Goal: Submit feedback/report problem

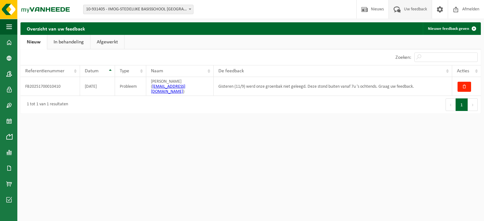
click at [222, 140] on html "Vestiging: 10-931405 - IMOG-STEDELIJKE BASISSCHOOL SINT-ELOOIS-VIJVE - SINT-ELO…" at bounding box center [242, 110] width 484 height 221
click at [10, 43] on span at bounding box center [9, 43] width 6 height 16
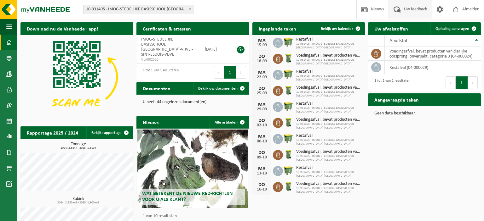
click at [408, 8] on span "Uw feedback" at bounding box center [415, 9] width 26 height 19
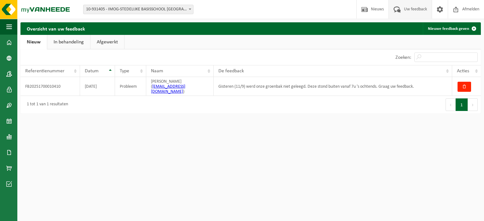
click at [72, 43] on link "In behandeling" at bounding box center [68, 42] width 43 height 14
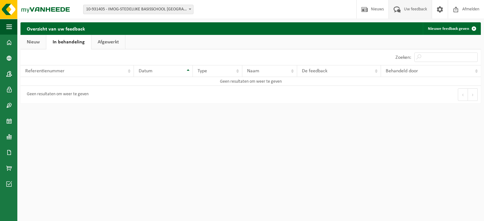
click at [106, 45] on link "Afgewerkt" at bounding box center [108, 42] width 34 height 14
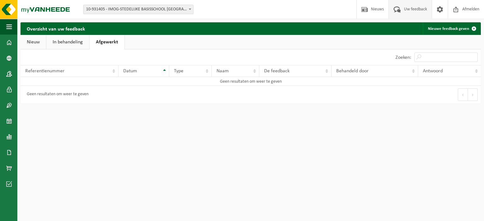
click at [37, 42] on link "Nieuw" at bounding box center [33, 42] width 26 height 14
